Goal: Navigation & Orientation: Find specific page/section

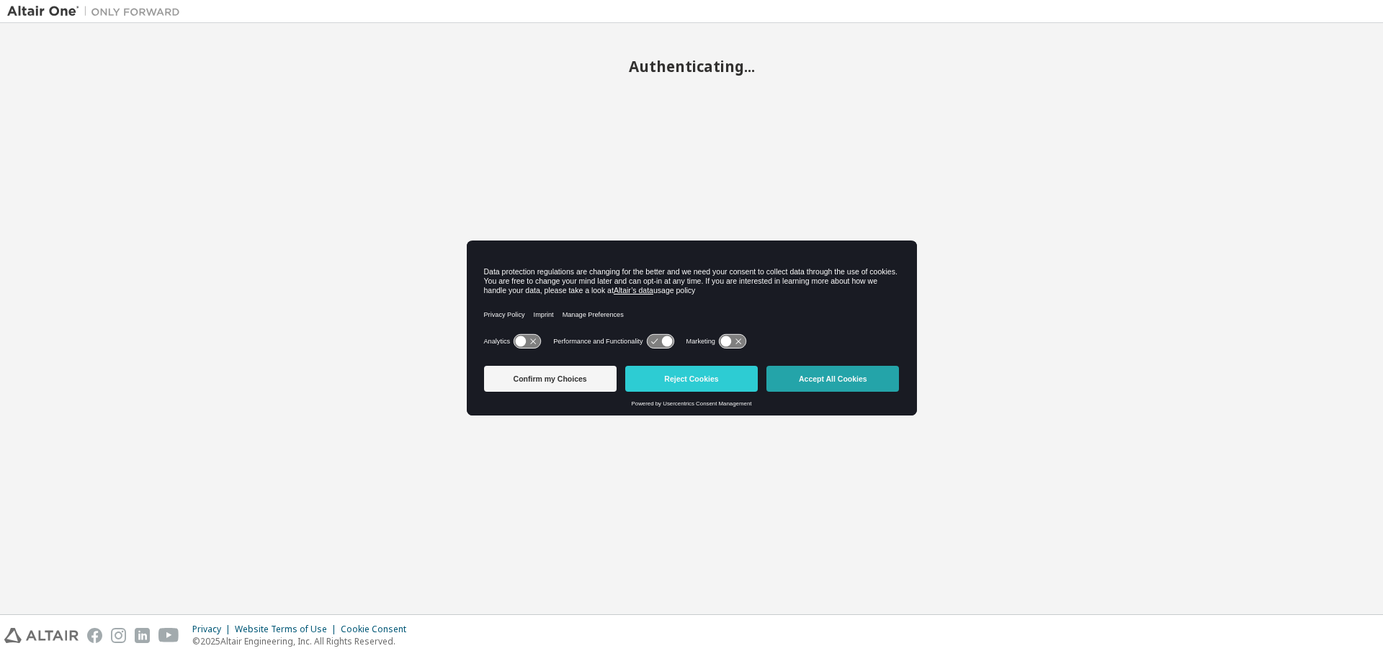
click at [833, 372] on button "Accept All Cookies" at bounding box center [833, 379] width 133 height 26
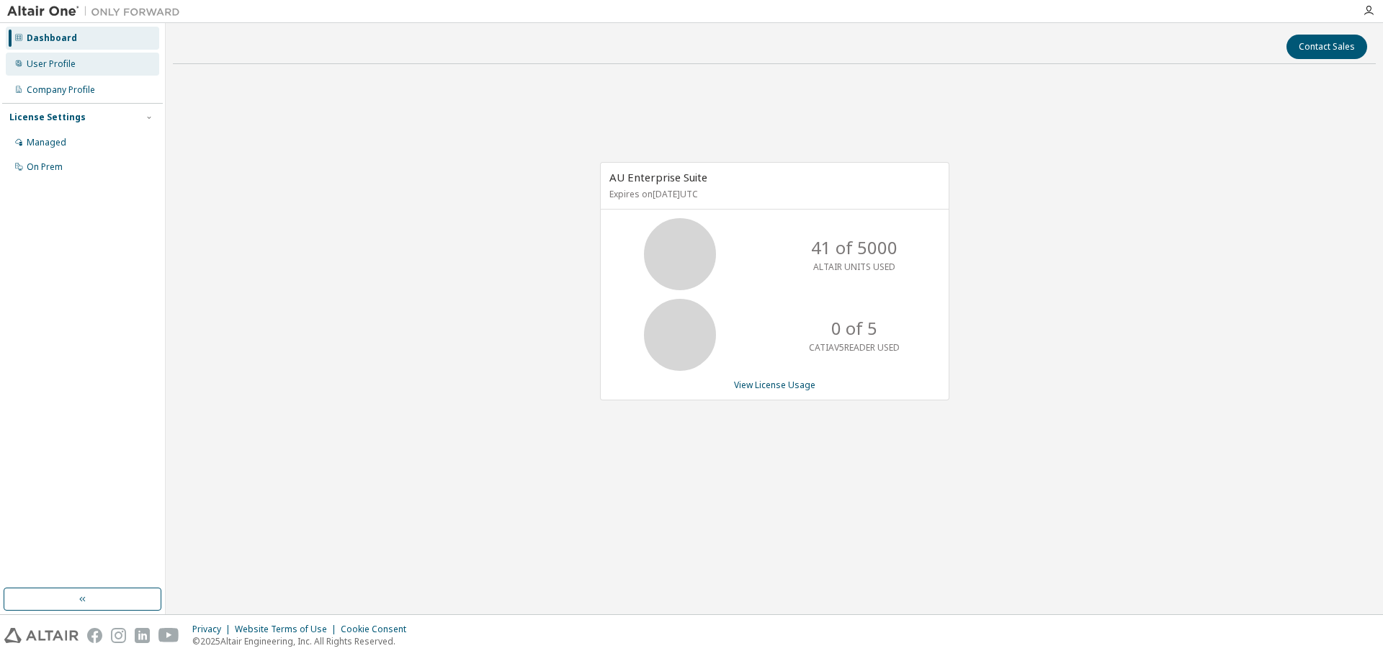
click at [63, 71] on div "User Profile" at bounding box center [82, 64] width 153 height 23
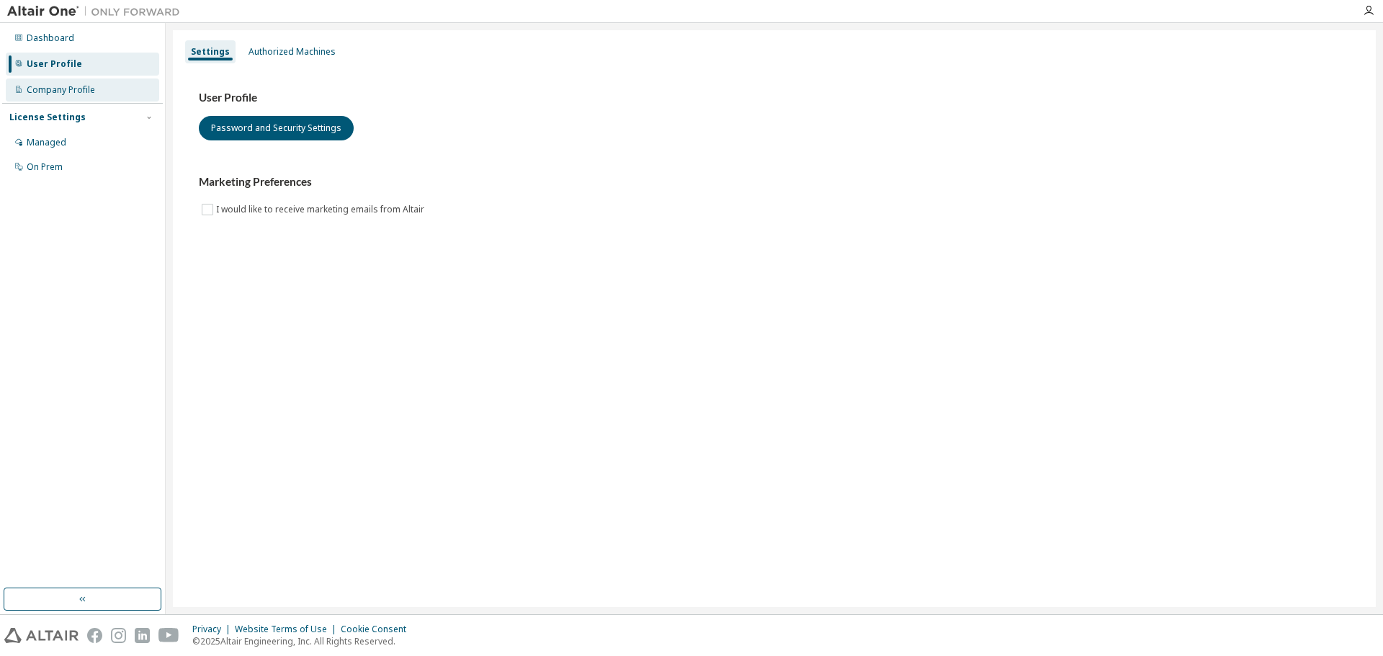
click at [68, 96] on div "Company Profile" at bounding box center [82, 90] width 153 height 23
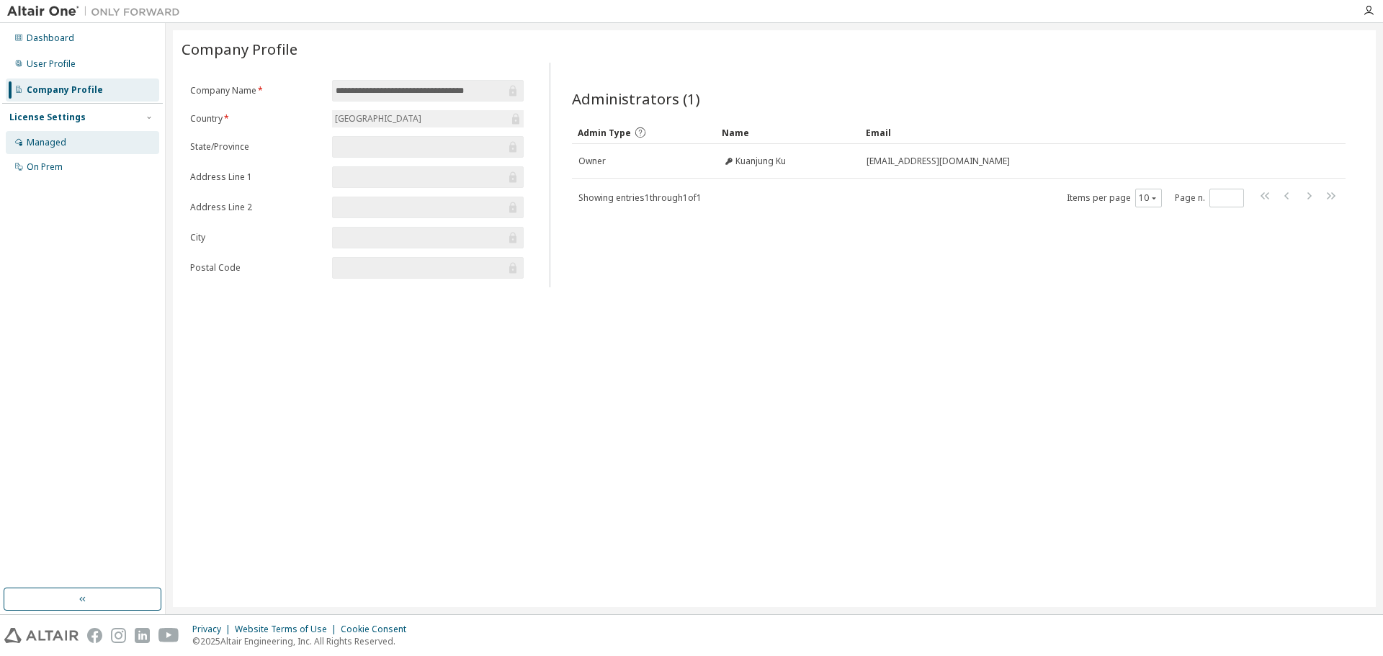
click at [71, 143] on div "Managed" at bounding box center [82, 142] width 153 height 23
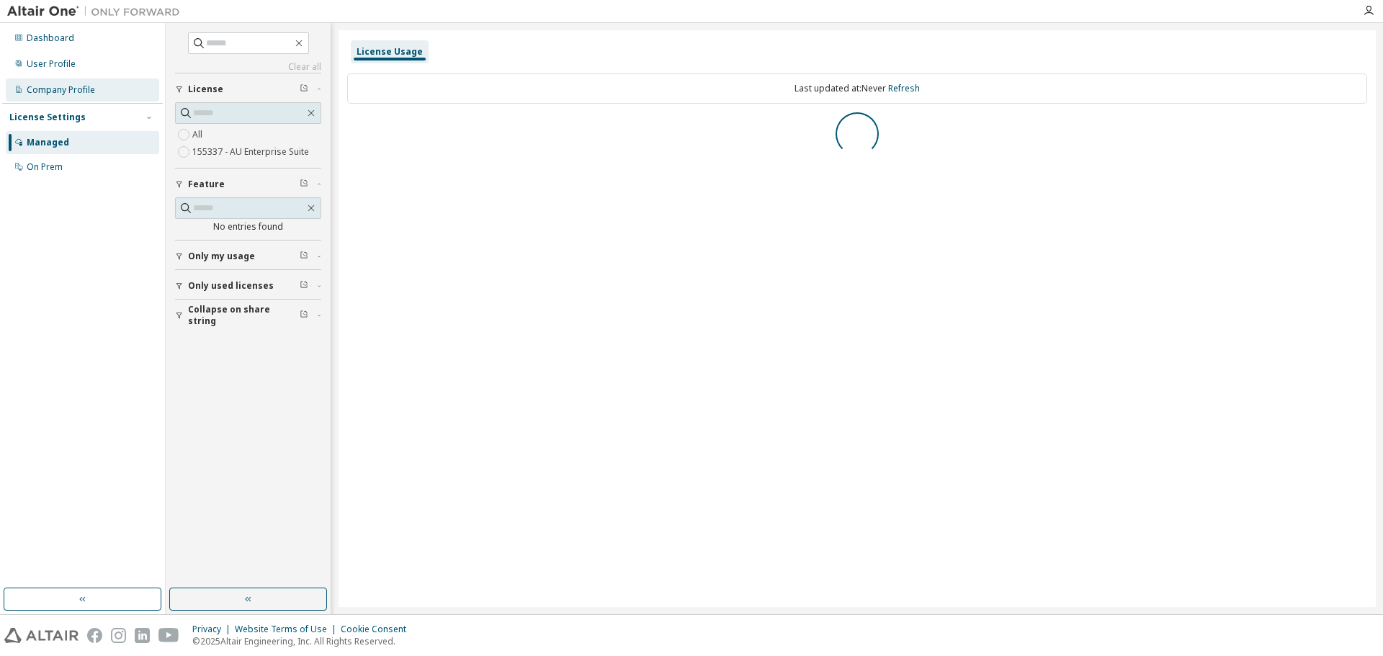
click at [79, 93] on div "Company Profile" at bounding box center [61, 90] width 68 height 12
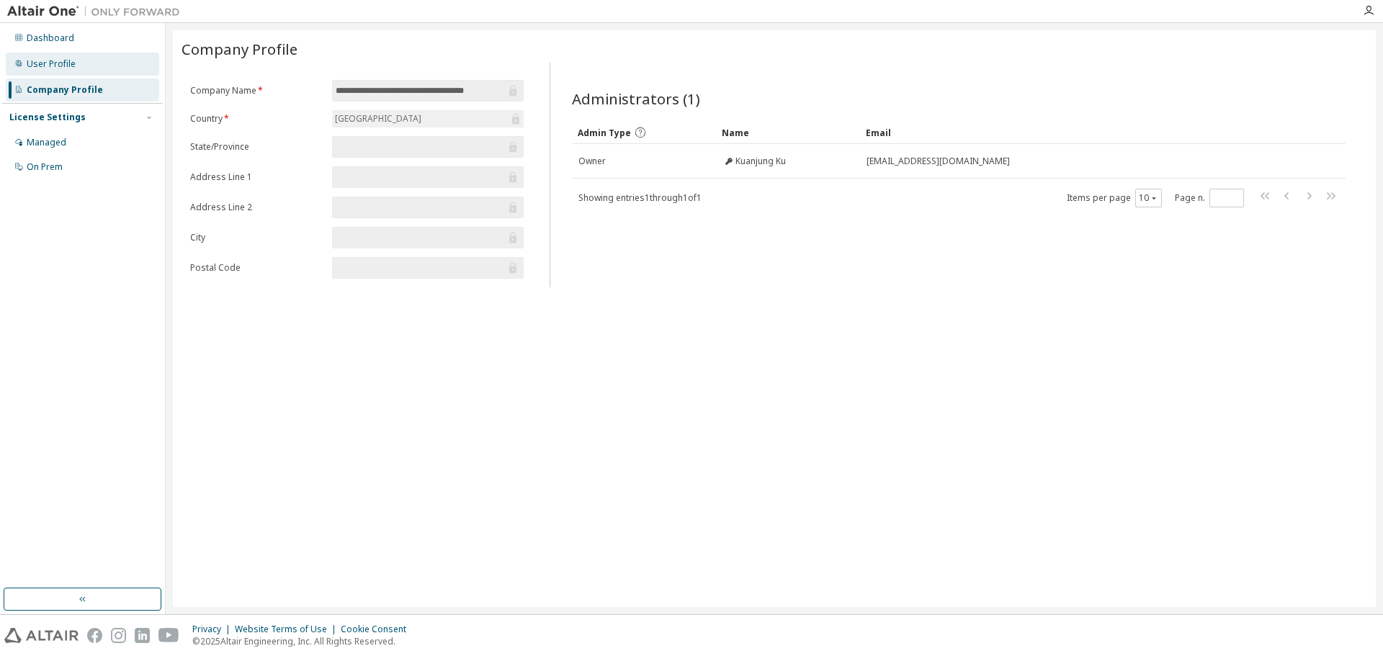
click at [76, 71] on div "User Profile" at bounding box center [82, 64] width 153 height 23
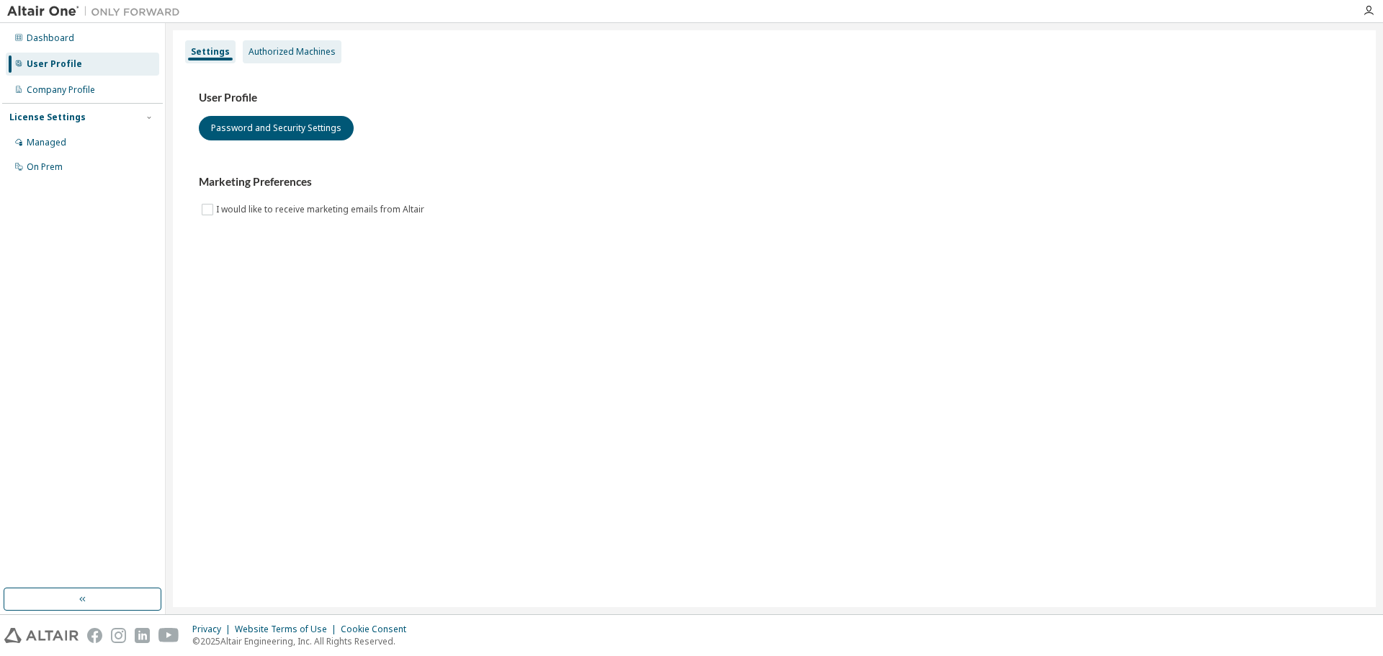
click at [282, 50] on div "Authorized Machines" at bounding box center [292, 52] width 87 height 12
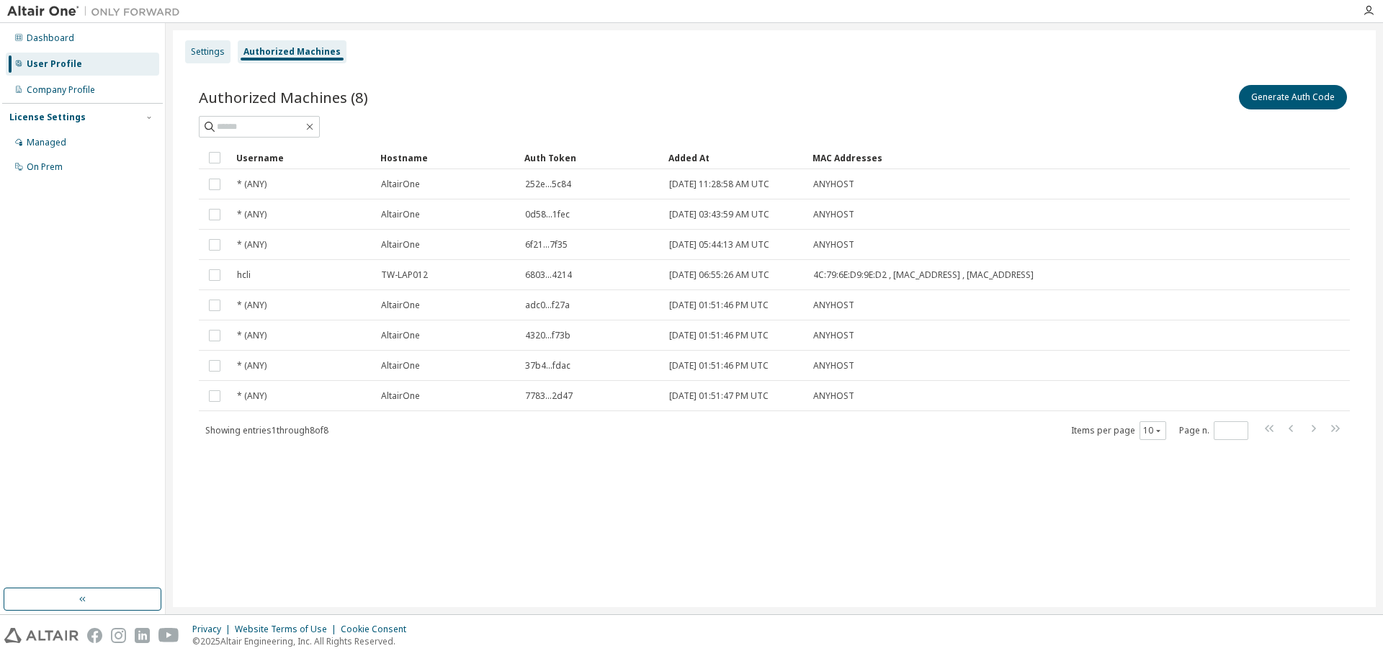
click at [215, 53] on div "Settings" at bounding box center [208, 52] width 34 height 12
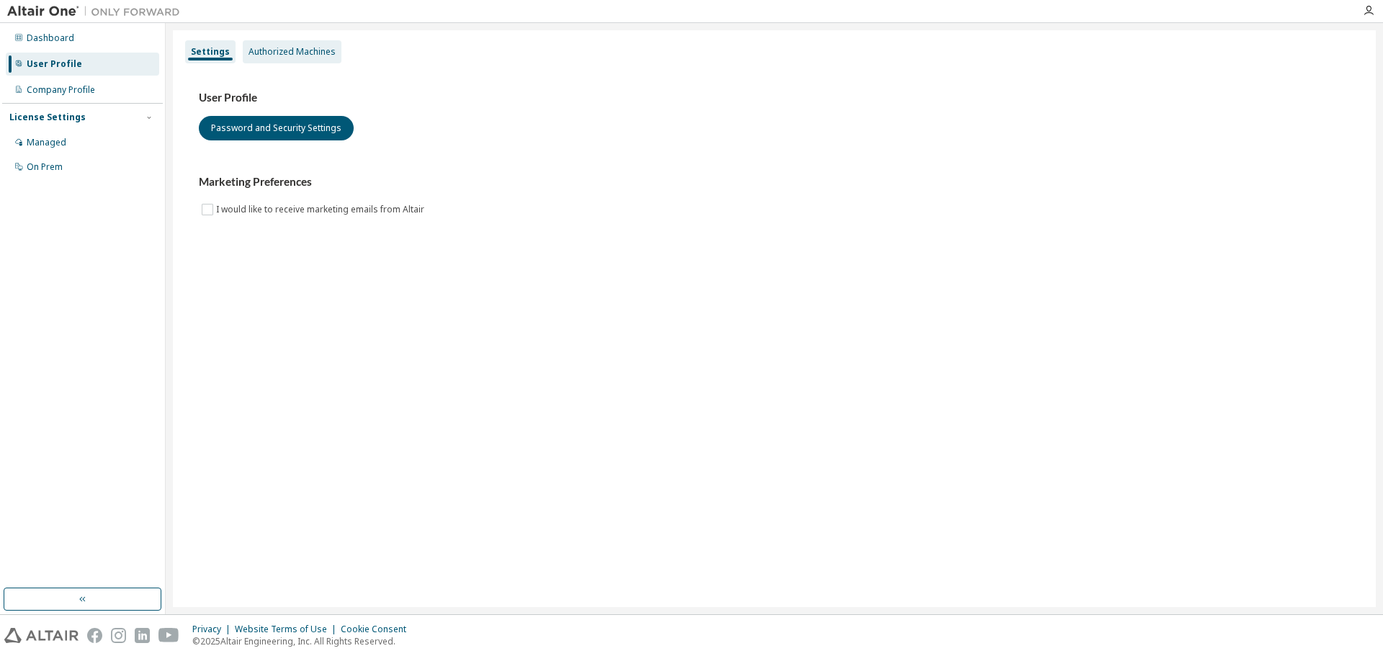
click at [284, 50] on div "Authorized Machines" at bounding box center [292, 52] width 87 height 12
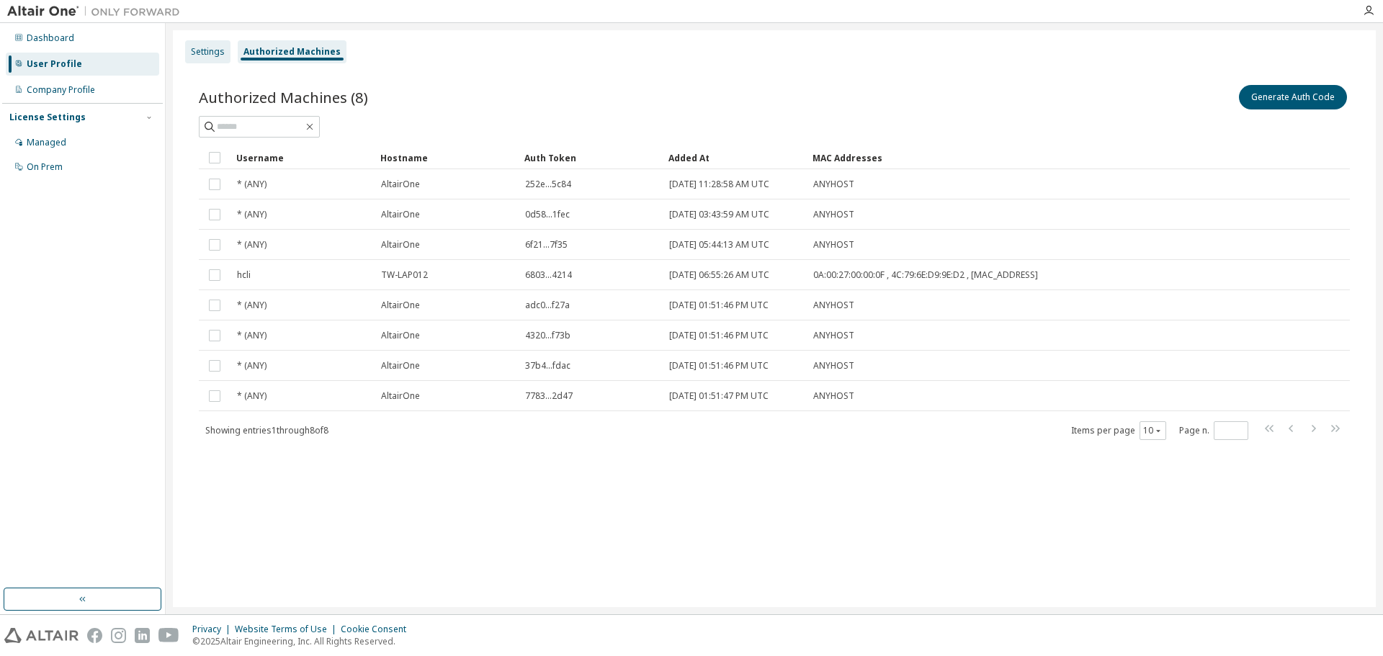
click at [213, 61] on div "Settings" at bounding box center [207, 51] width 45 height 23
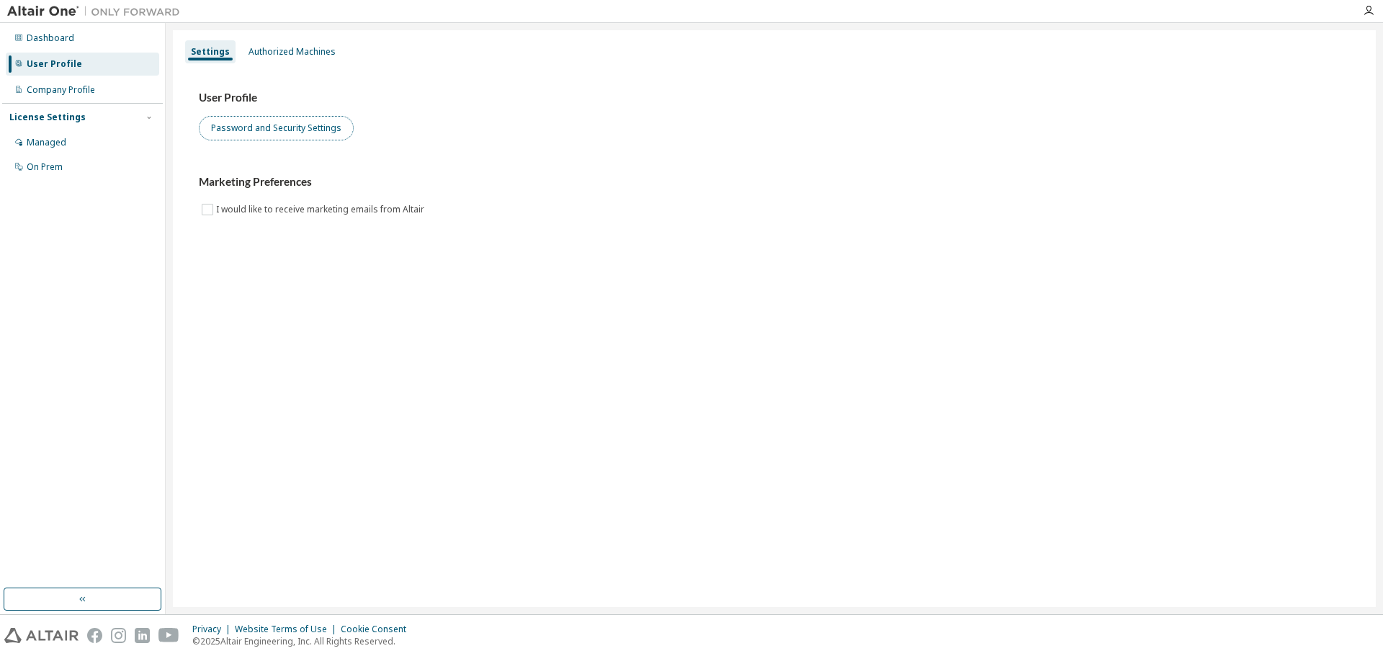
click at [287, 134] on button "Password and Security Settings" at bounding box center [276, 128] width 155 height 24
click at [313, 38] on div "Settings Authorized Machines User Profile Password and Security Settings Market…" at bounding box center [774, 318] width 1203 height 577
click at [316, 45] on div "Authorized Machines" at bounding box center [292, 51] width 99 height 23
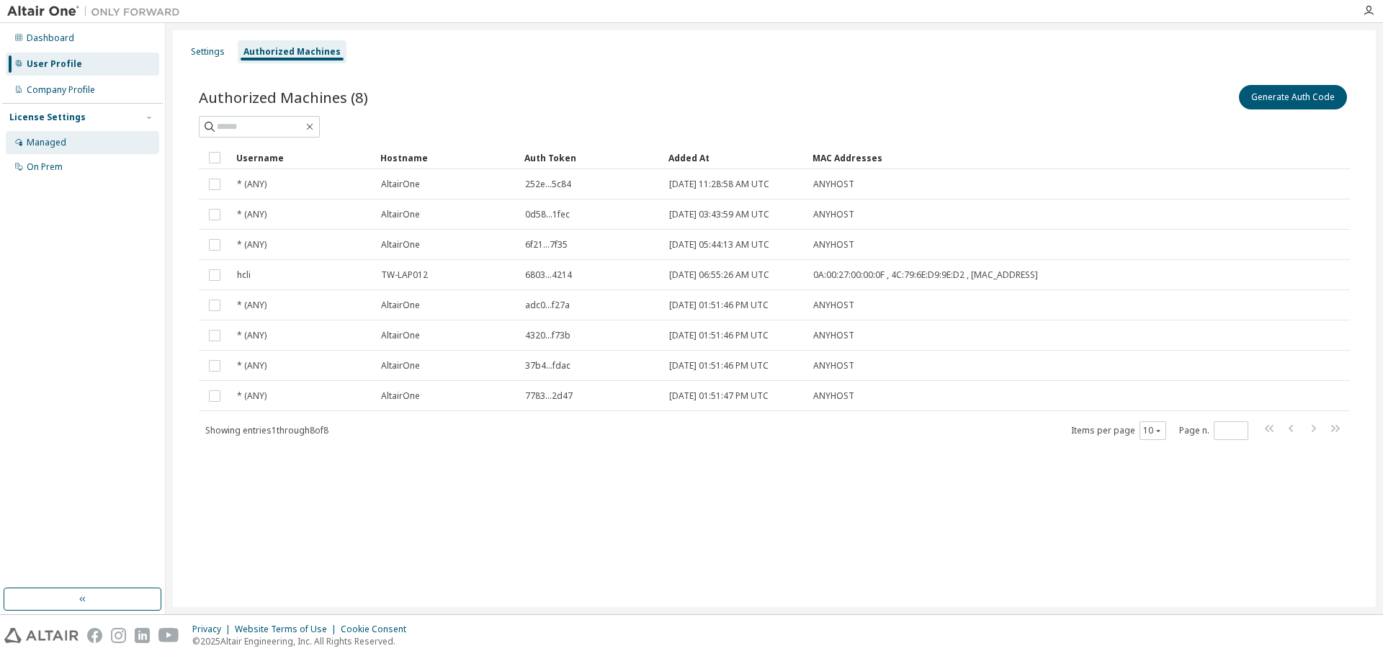
click at [58, 152] on div "Managed" at bounding box center [82, 142] width 153 height 23
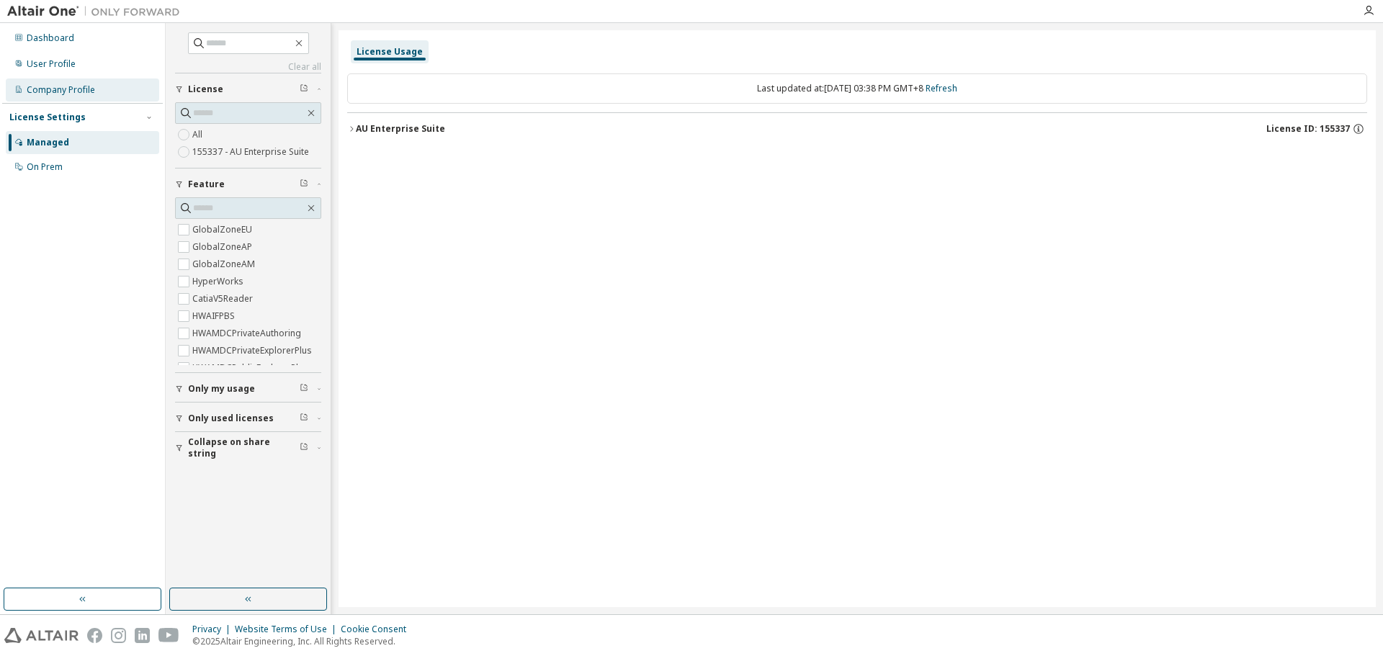
click at [48, 87] on div "Company Profile" at bounding box center [61, 90] width 68 height 12
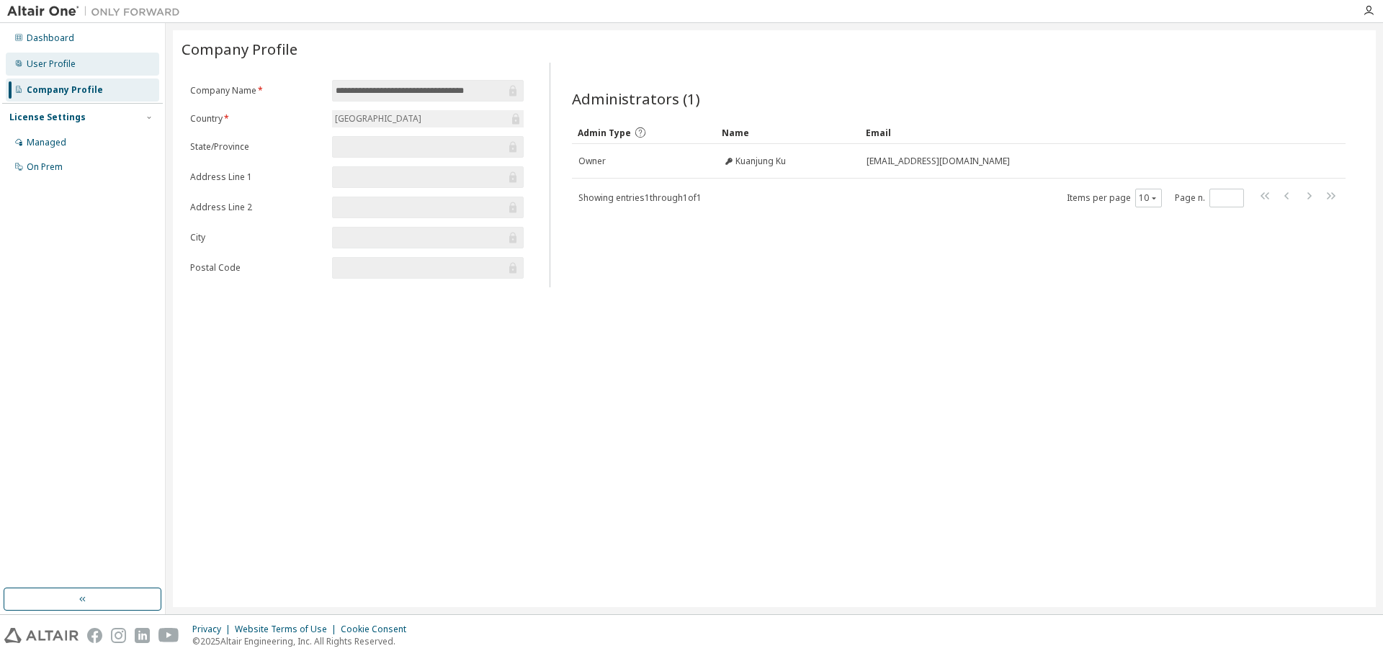
click at [55, 73] on div "User Profile" at bounding box center [82, 64] width 153 height 23
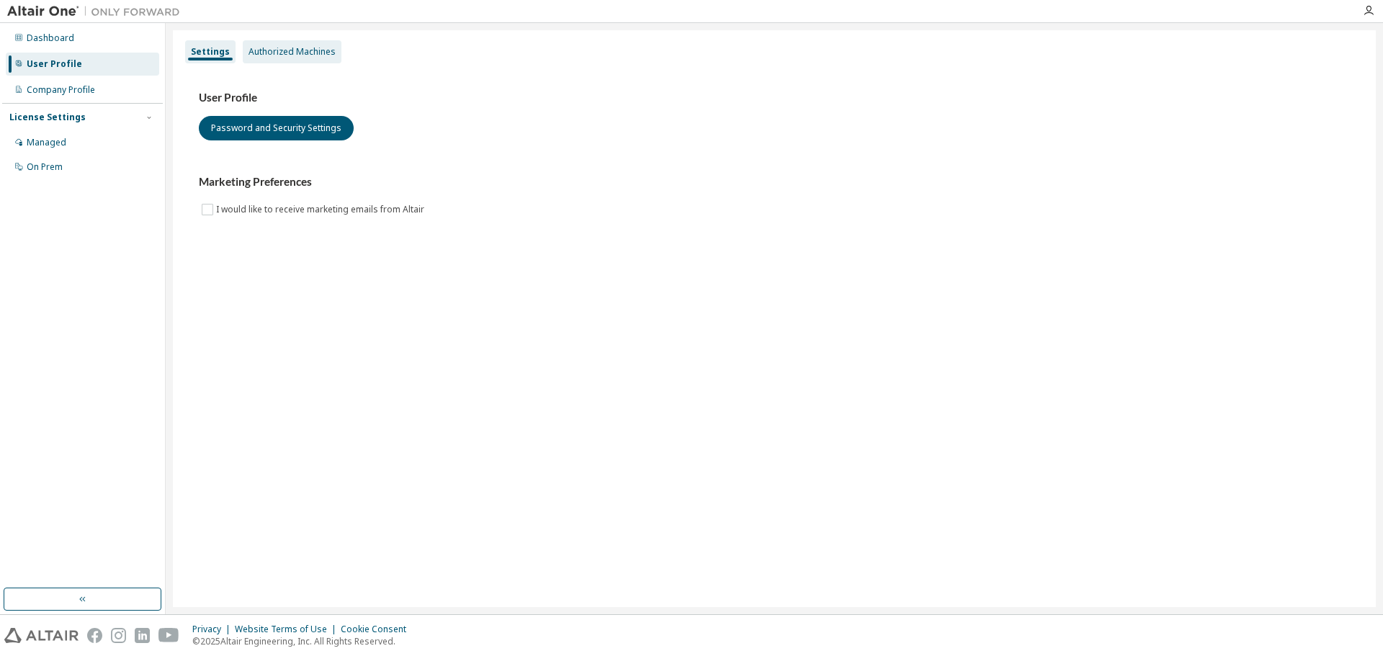
click at [293, 47] on div "Authorized Machines" at bounding box center [292, 52] width 87 height 12
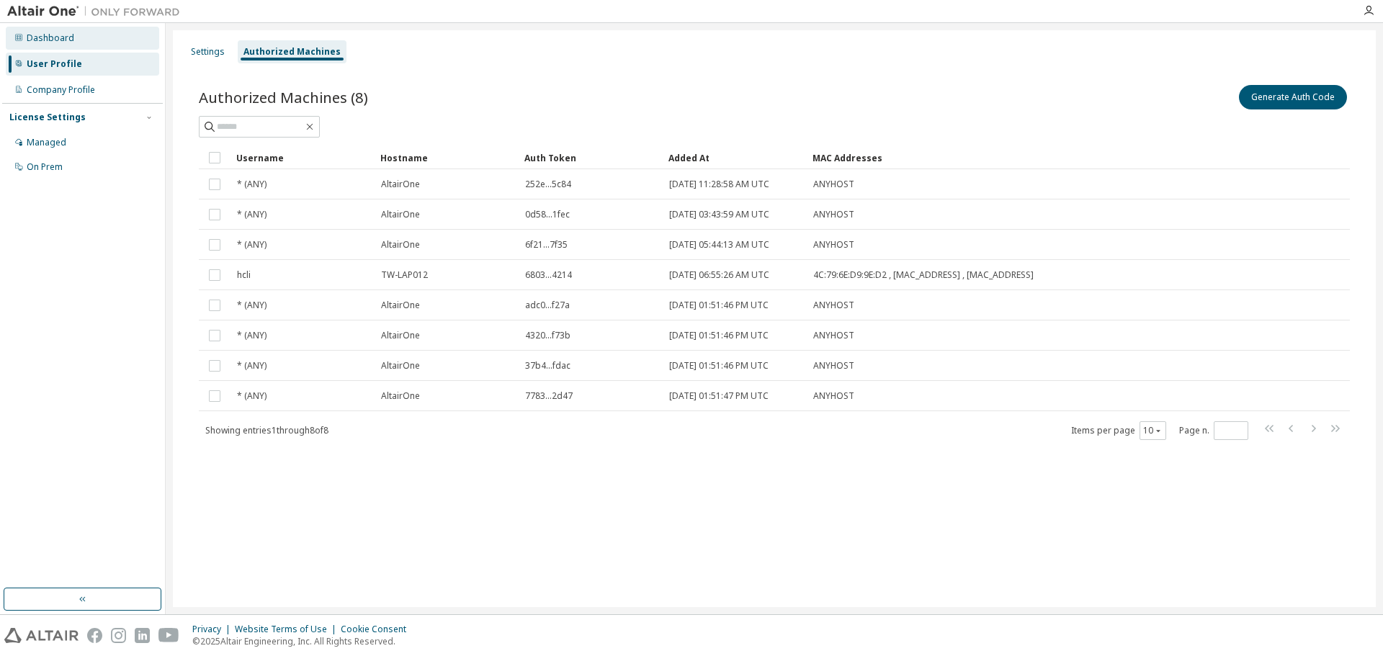
click at [41, 34] on div "Dashboard" at bounding box center [51, 38] width 48 height 12
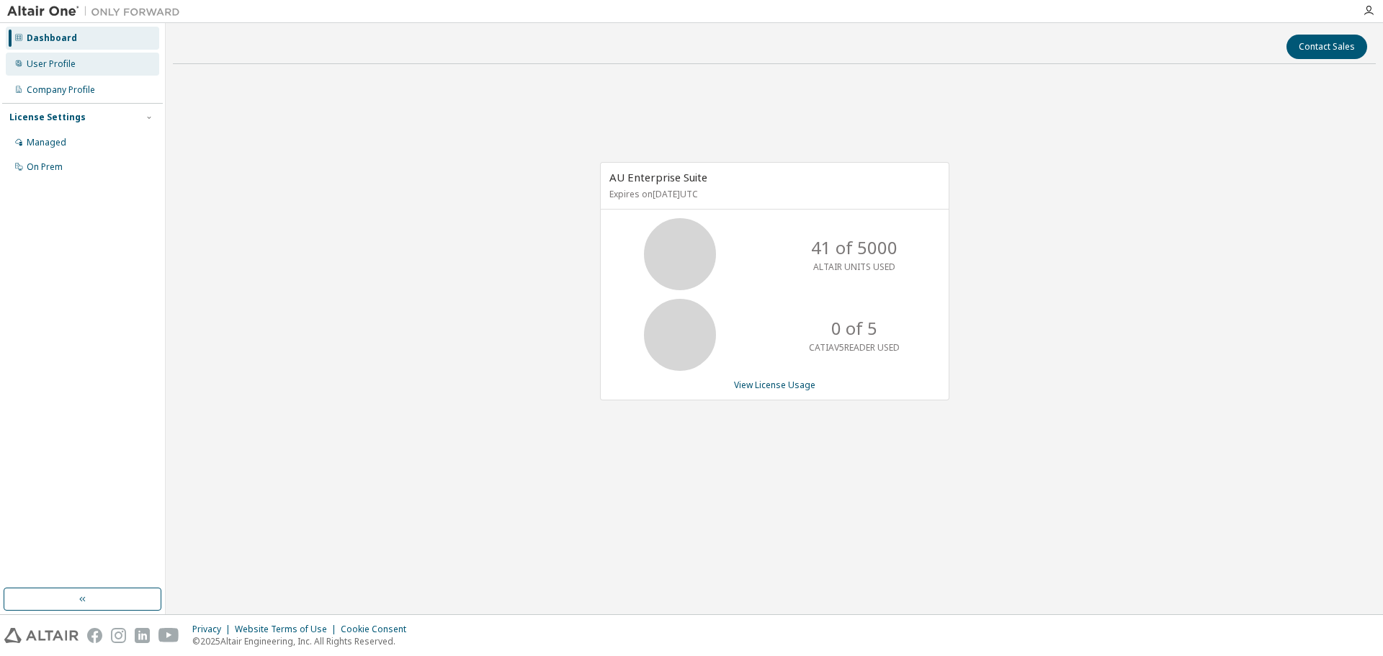
click at [72, 64] on div "User Profile" at bounding box center [51, 64] width 49 height 12
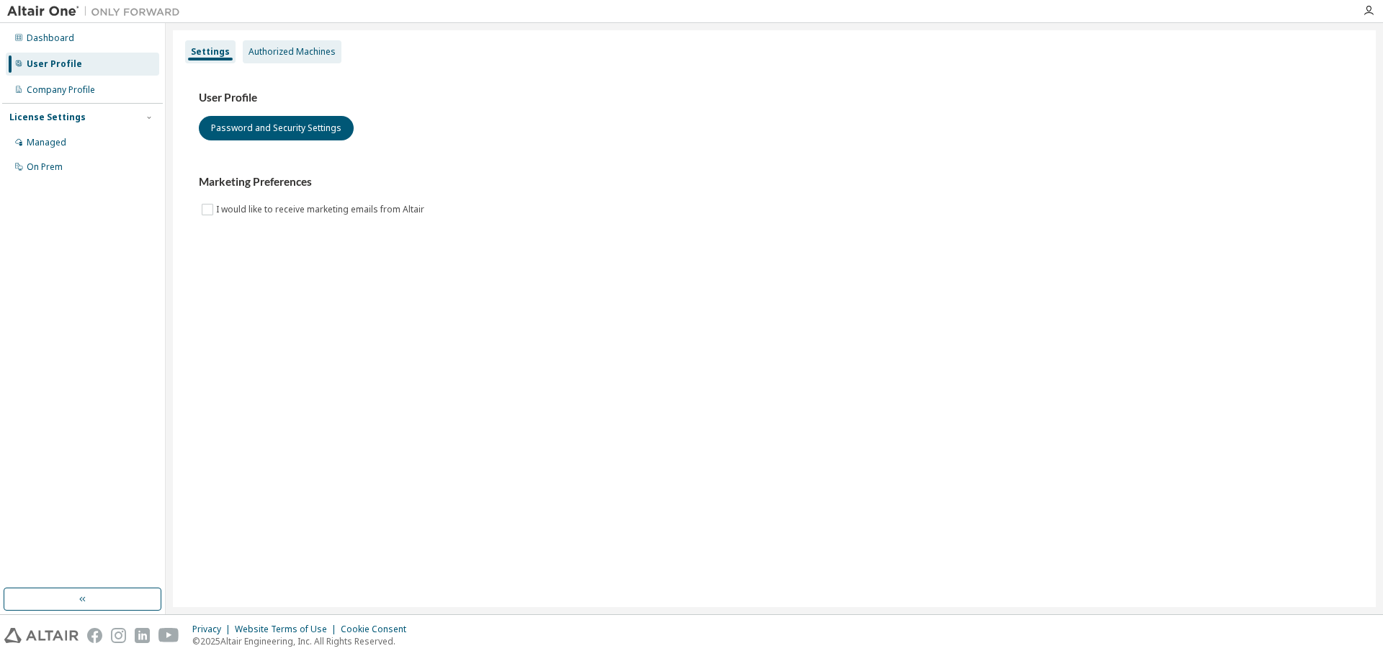
click at [282, 59] on div "Authorized Machines" at bounding box center [292, 51] width 99 height 23
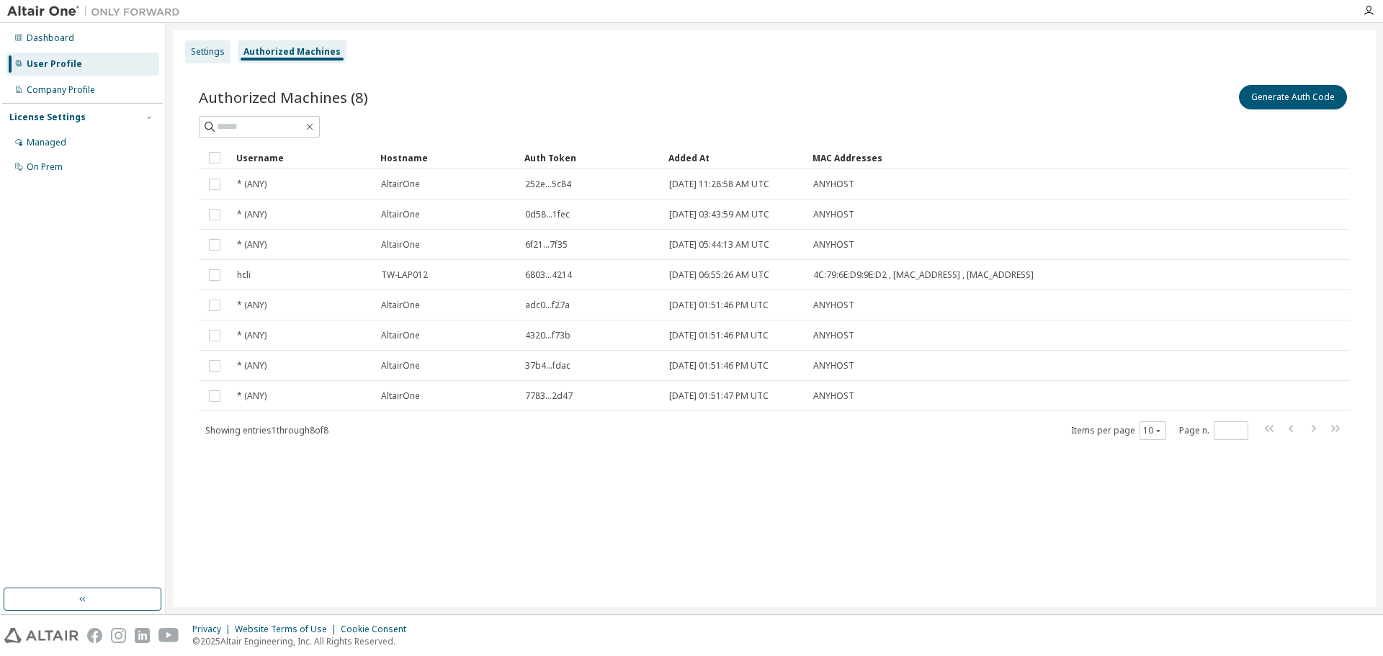
click at [200, 53] on div "Settings" at bounding box center [208, 52] width 34 height 12
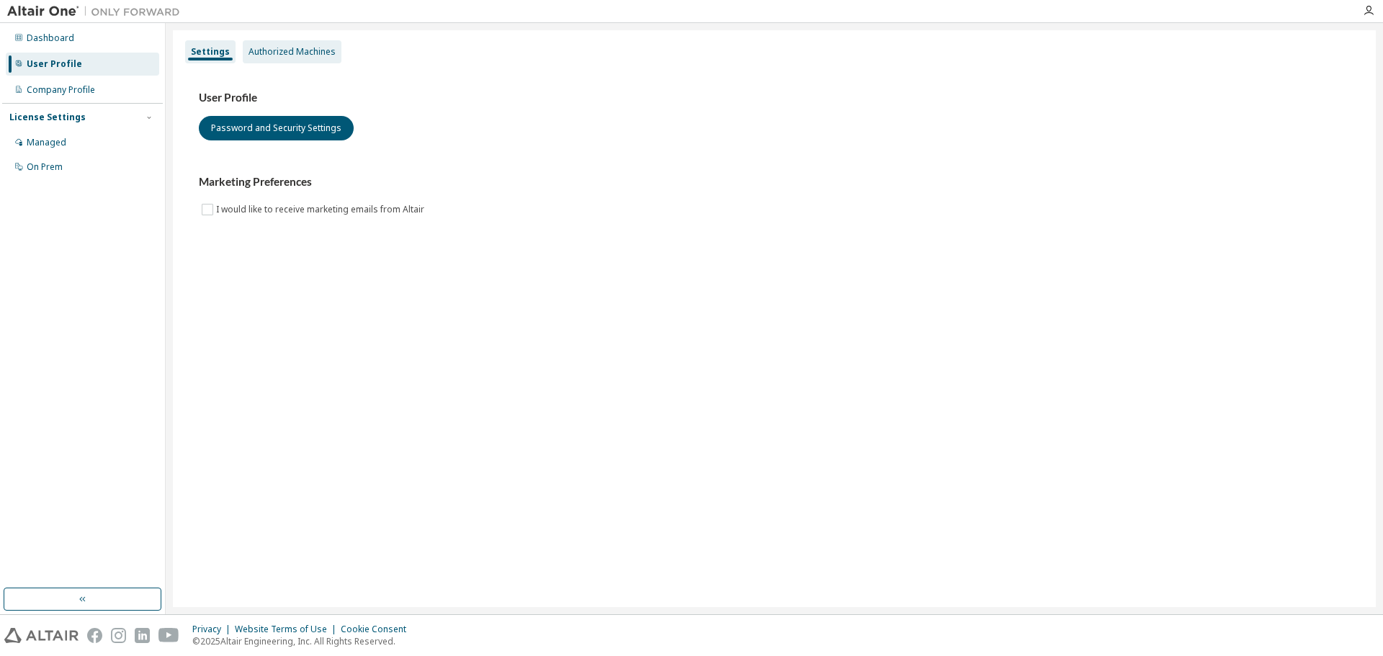
click at [281, 53] on div "Authorized Machines" at bounding box center [292, 52] width 87 height 12
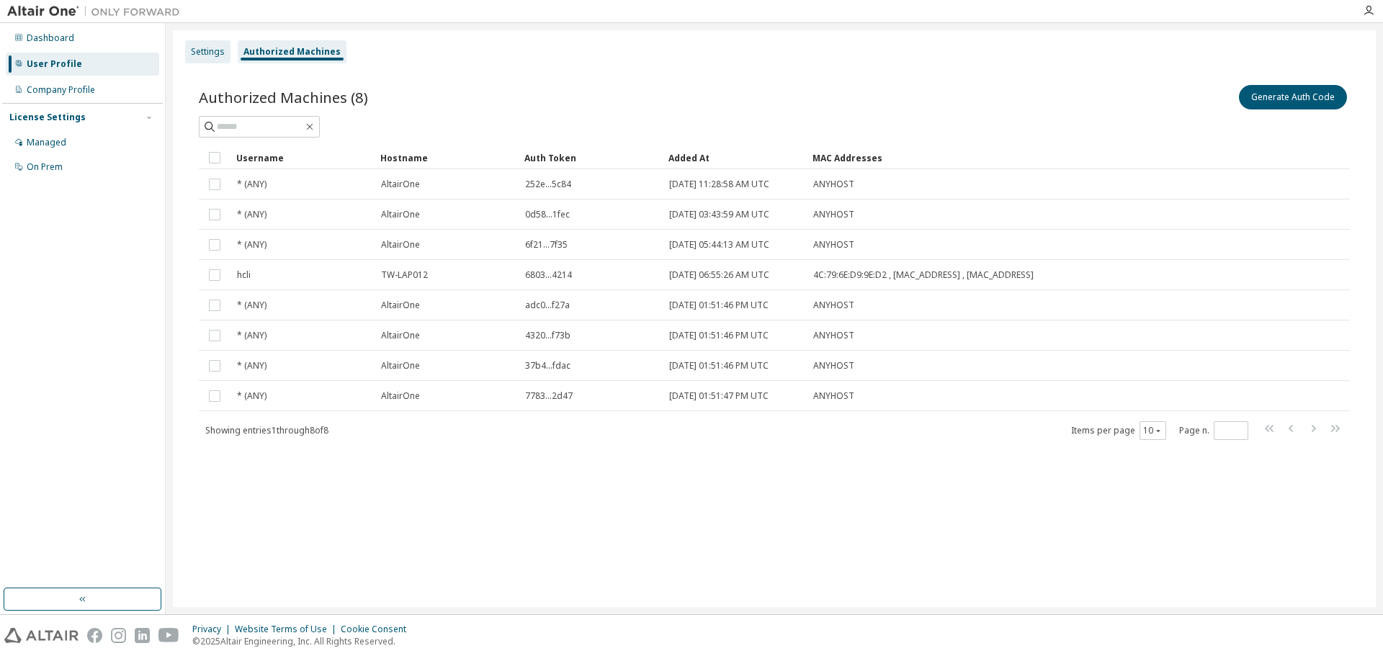
click at [207, 53] on div "Settings" at bounding box center [208, 52] width 34 height 12
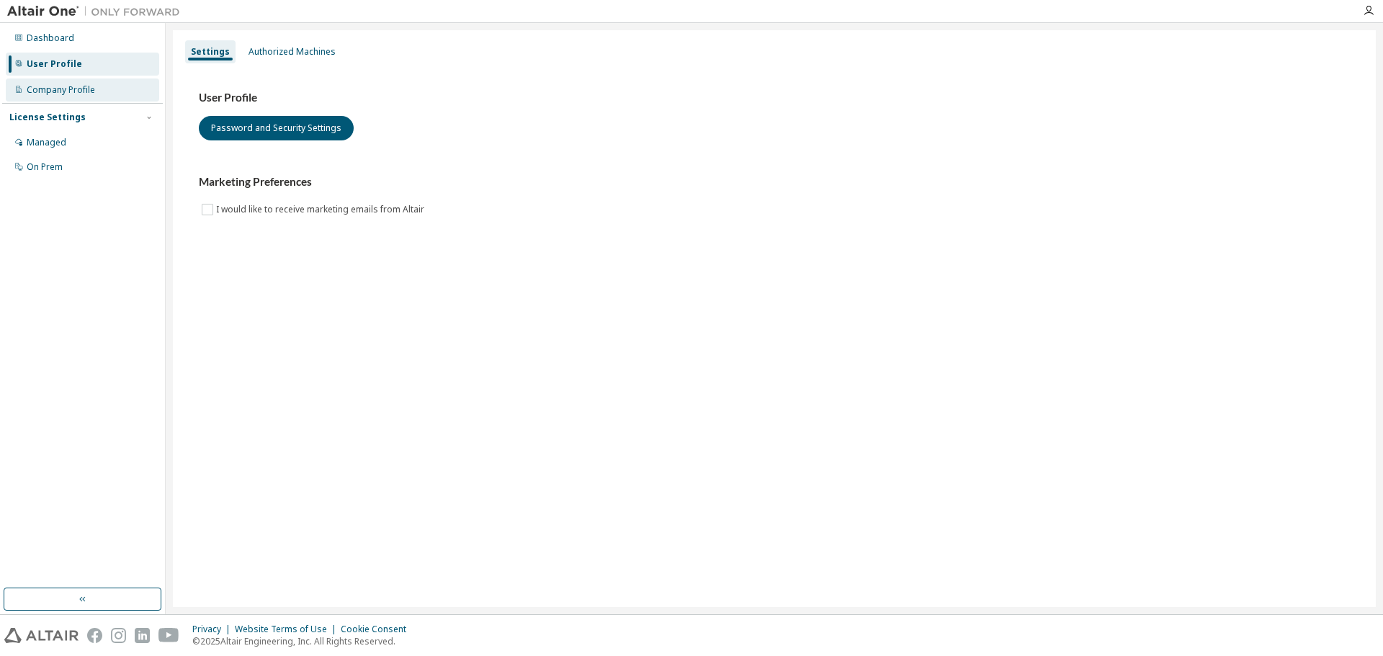
click at [89, 94] on div "Company Profile" at bounding box center [61, 90] width 68 height 12
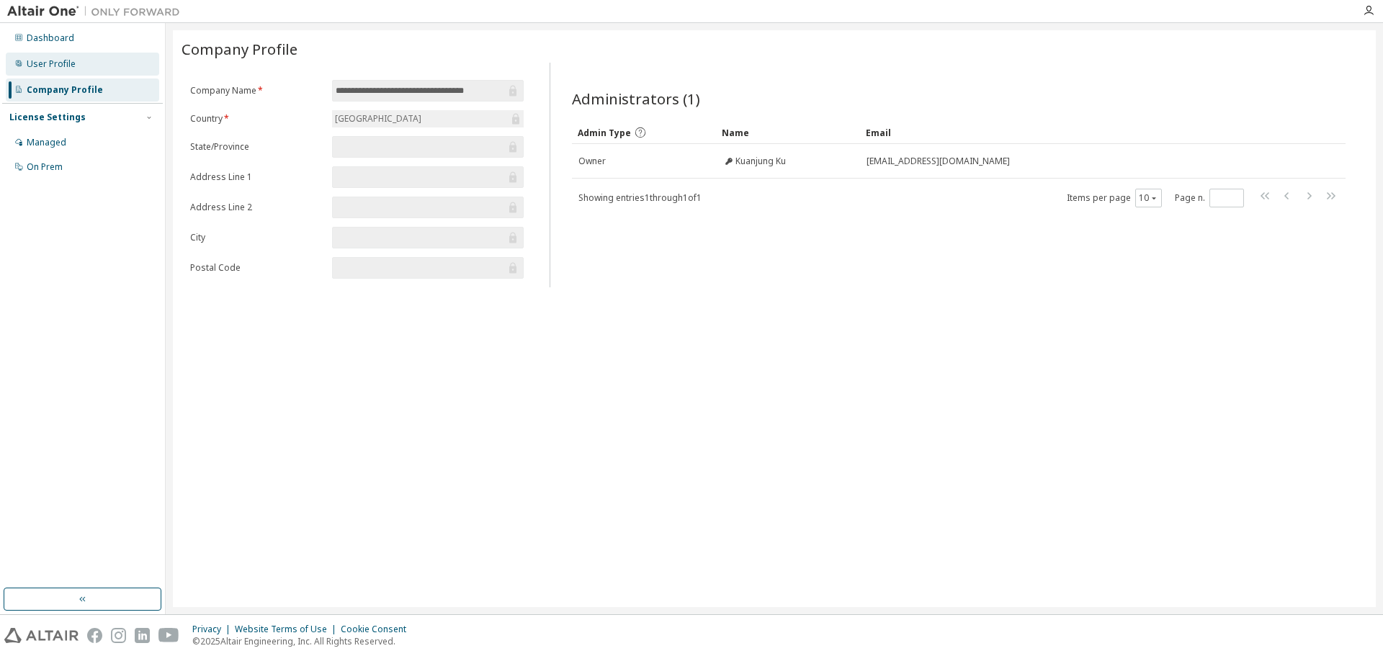
click at [104, 66] on div "User Profile" at bounding box center [82, 64] width 153 height 23
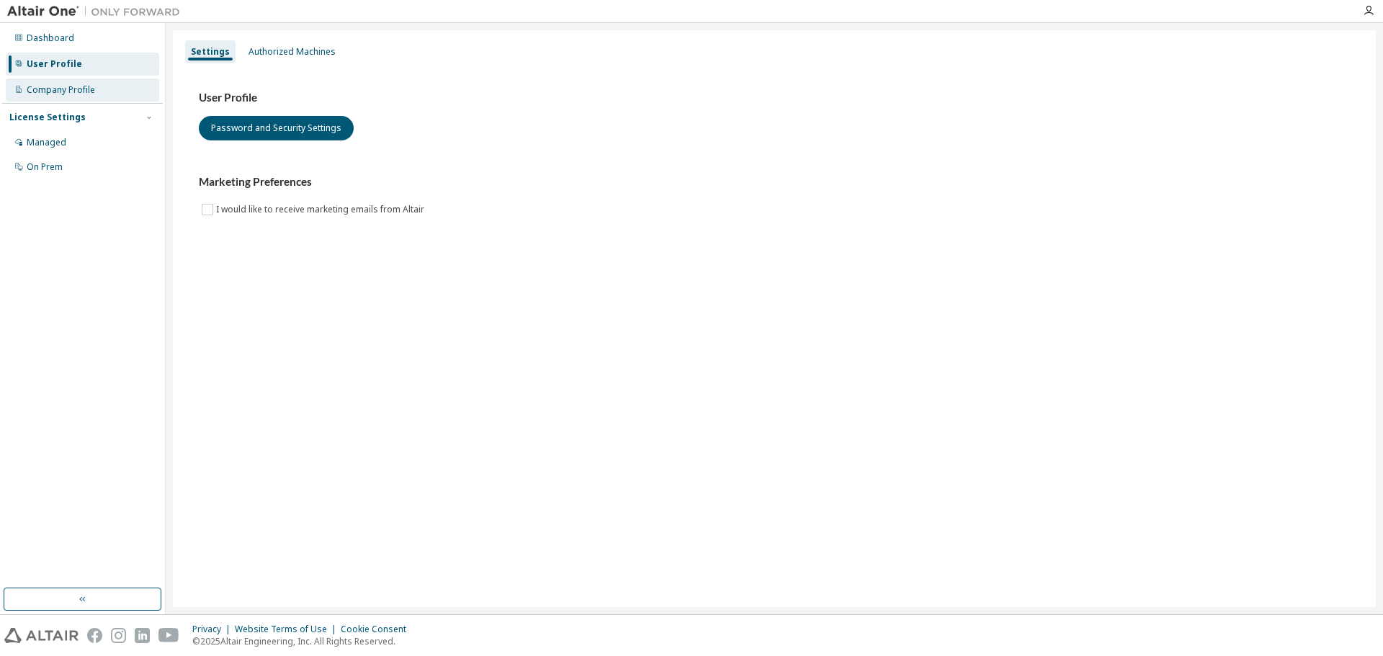
click at [90, 85] on div "Company Profile" at bounding box center [61, 90] width 68 height 12
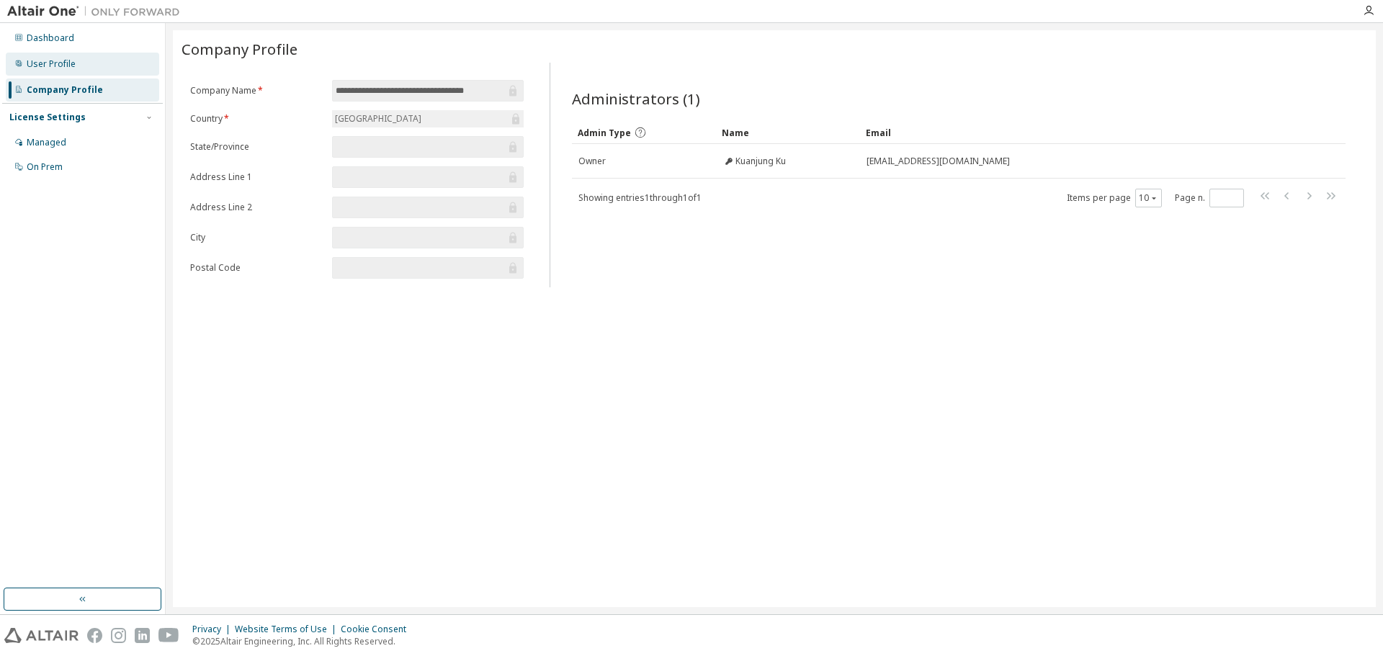
click at [88, 68] on div "User Profile" at bounding box center [82, 64] width 153 height 23
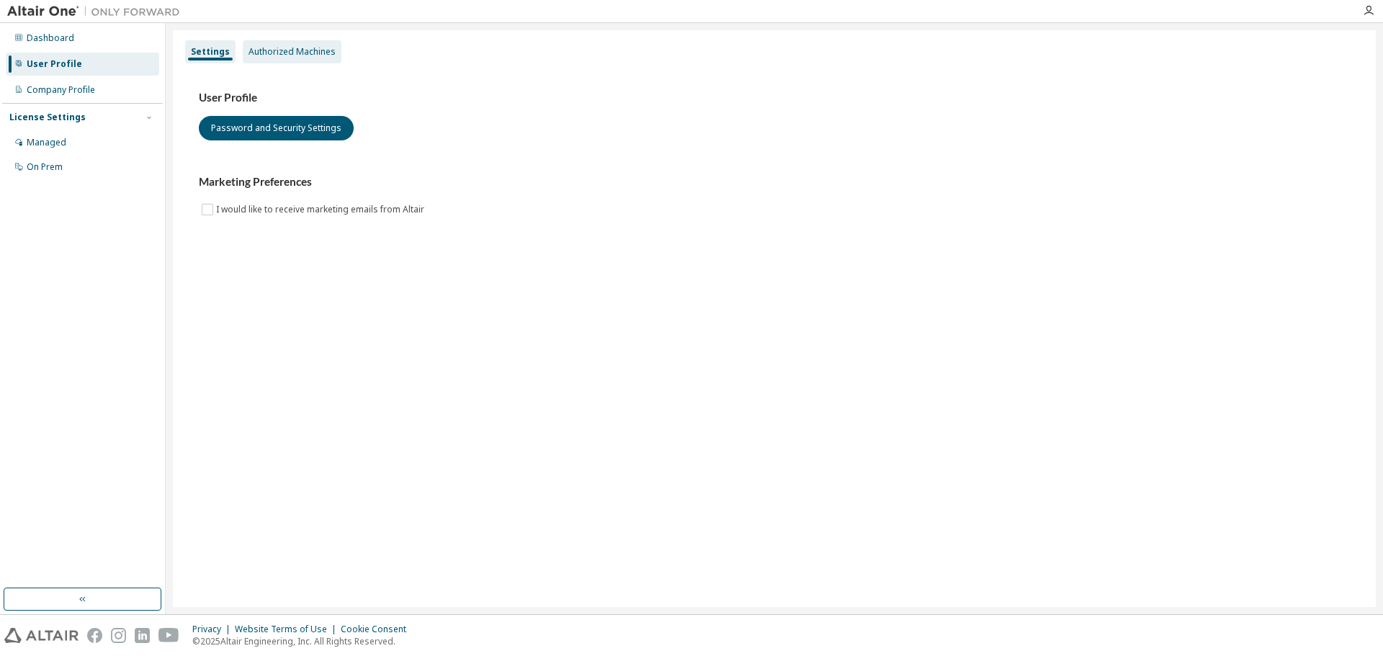
click at [306, 56] on div "Authorized Machines" at bounding box center [292, 52] width 87 height 12
